Goal: Task Accomplishment & Management: Complete application form

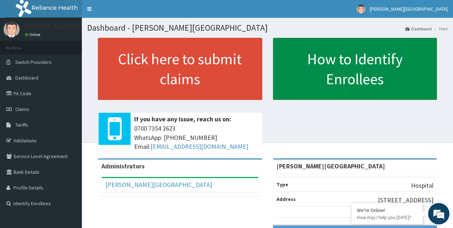
click at [336, 77] on link "How to Identify Enrollees" at bounding box center [355, 69] width 165 height 62
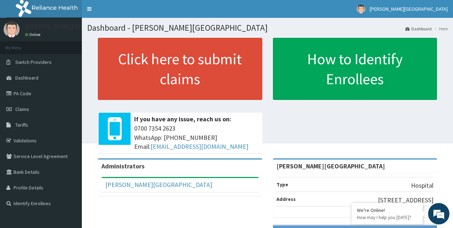
click at [89, 86] on div "Click here to submit claims If you have any issue, reach us on: 0700 7354 2623 …" at bounding box center [267, 98] width 361 height 120
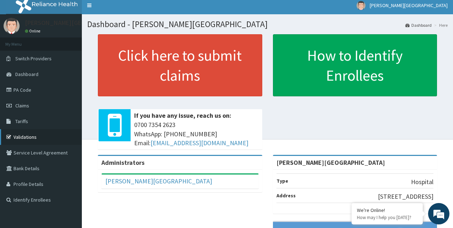
scroll to position [3, 0]
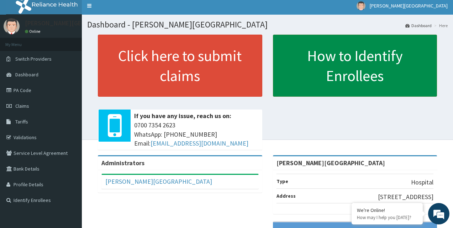
click at [331, 70] on link "How to Identify Enrollees" at bounding box center [355, 66] width 165 height 62
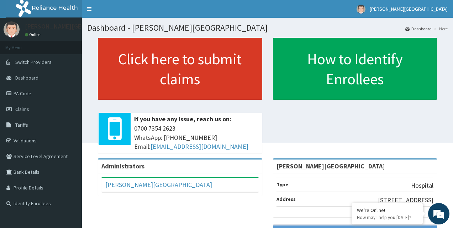
click at [186, 74] on link "Click here to submit claims" at bounding box center [180, 69] width 165 height 62
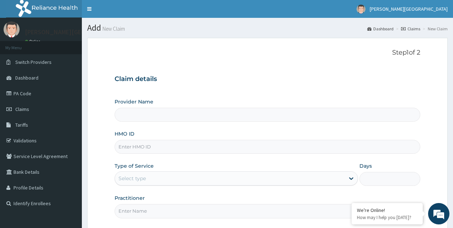
type input "[PERSON_NAME][GEOGRAPHIC_DATA]"
click at [166, 145] on input "HMO ID" at bounding box center [268, 147] width 306 height 14
type input "e"
type input "ELN/10347/E"
click at [161, 214] on input "Practitioner" at bounding box center [268, 211] width 306 height 14
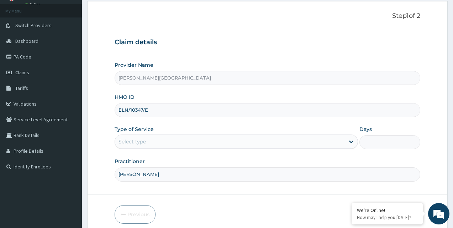
scroll to position [43, 0]
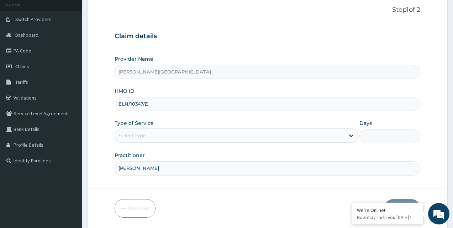
type input "ADNAN ITEOLUWAKISHI ADABONYAN"
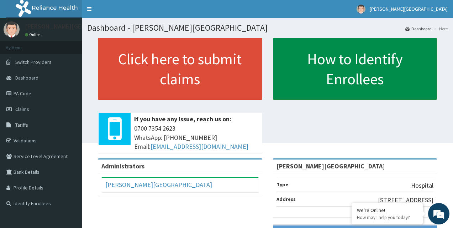
click at [331, 75] on link "How to Identify Enrollees" at bounding box center [355, 69] width 165 height 62
click at [355, 83] on link "How to Identify Enrollees" at bounding box center [355, 69] width 165 height 62
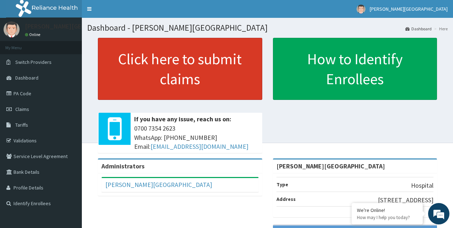
click at [180, 79] on link "Click here to submit claims" at bounding box center [180, 69] width 165 height 62
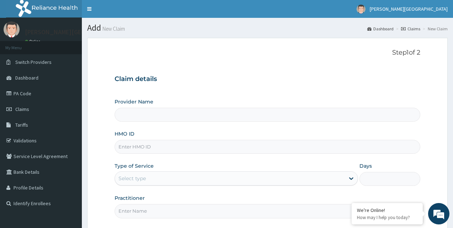
type input "[PERSON_NAME][GEOGRAPHIC_DATA]"
